Goal: Communication & Community: Participate in discussion

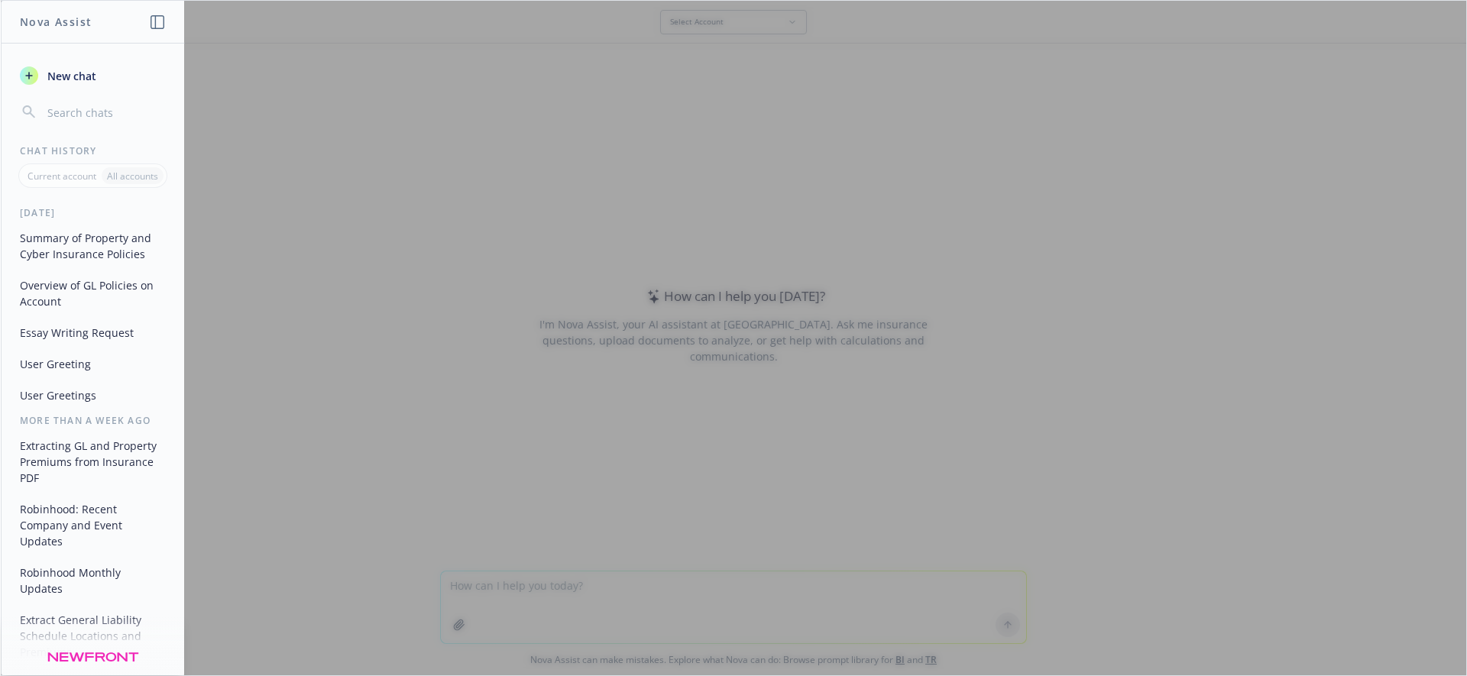
click at [151, 15] on icon "button" at bounding box center [158, 22] width 14 height 14
